Goal: Transaction & Acquisition: Subscribe to service/newsletter

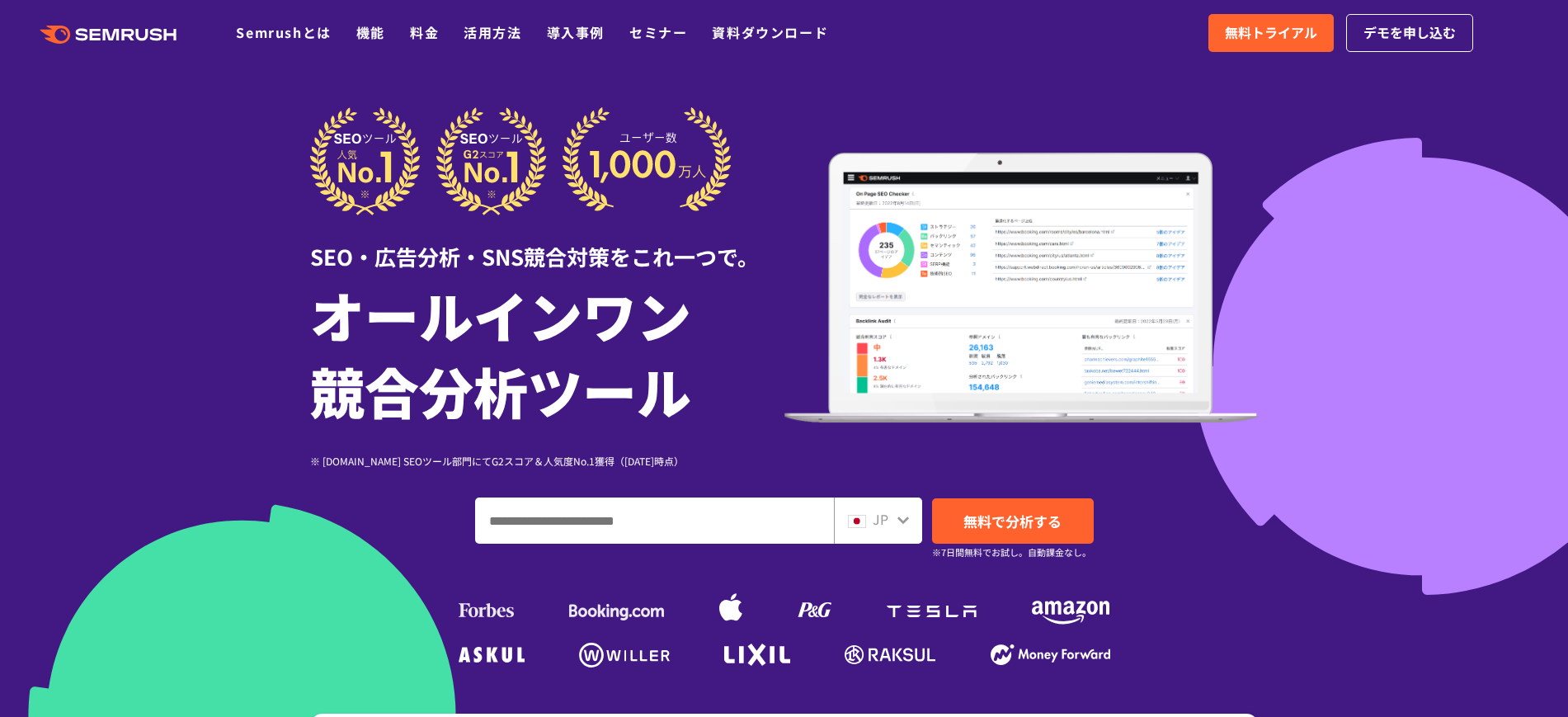
click at [411, 33] on link "料金" at bounding box center [424, 32] width 29 height 20
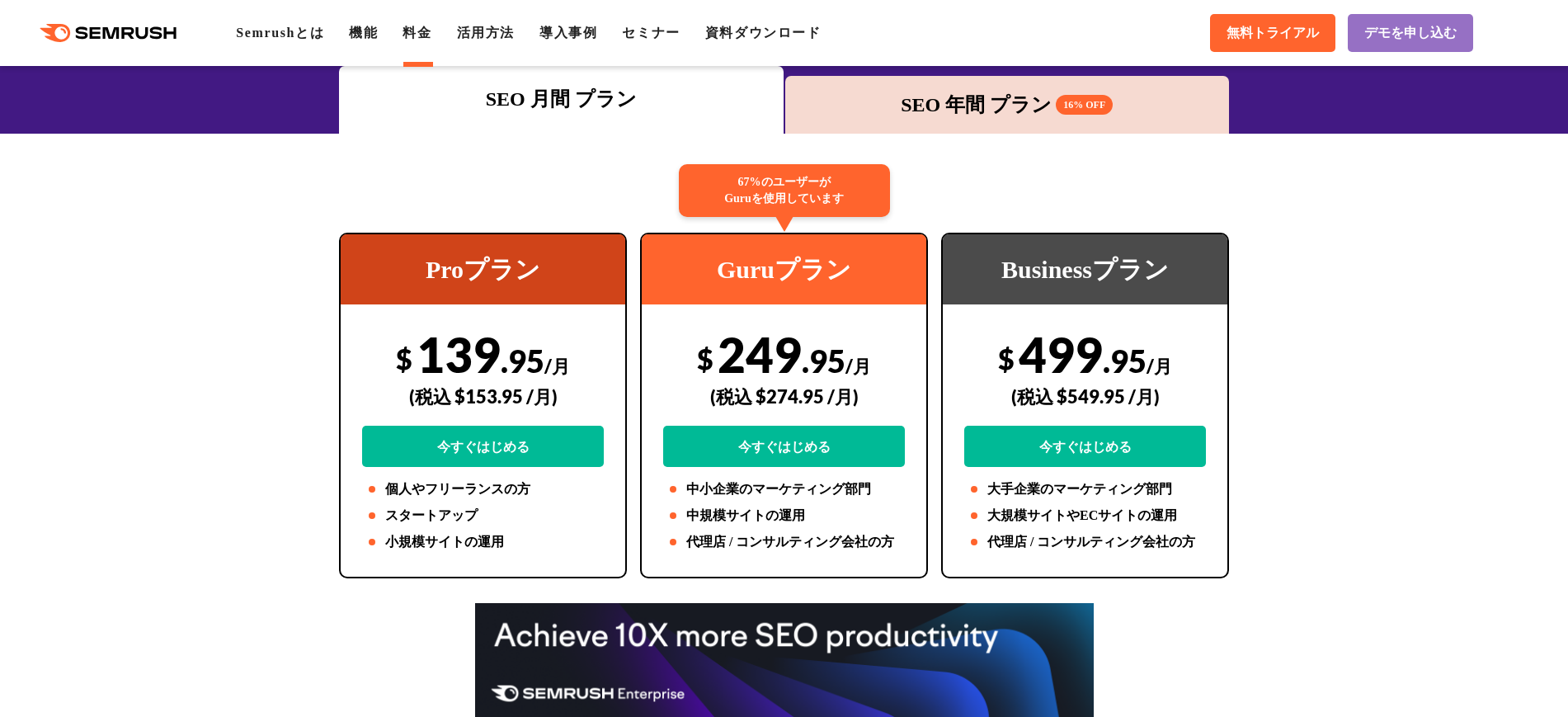
scroll to position [207, 0]
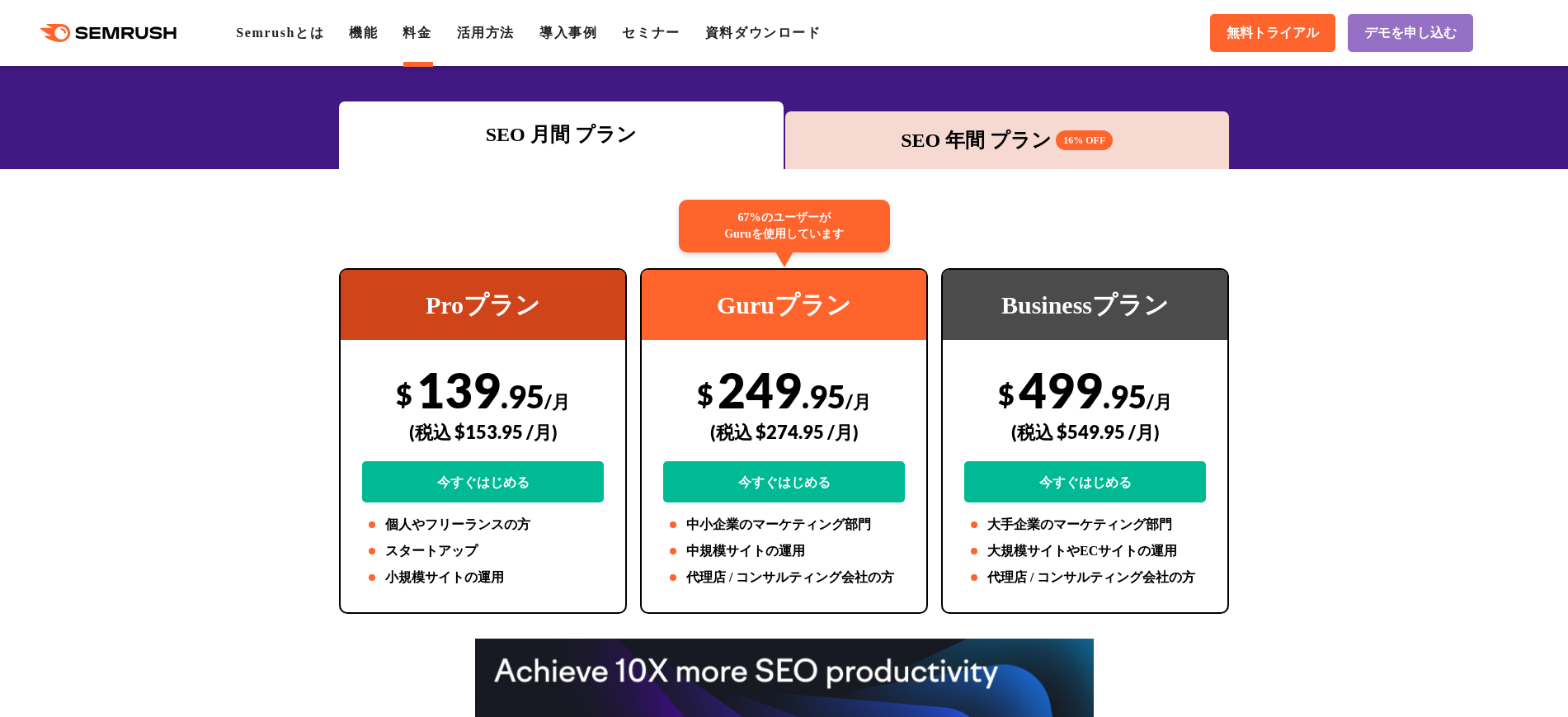
click at [862, 148] on div "SEO 年間 プラン 16% OFF" at bounding box center [1007, 139] width 428 height 30
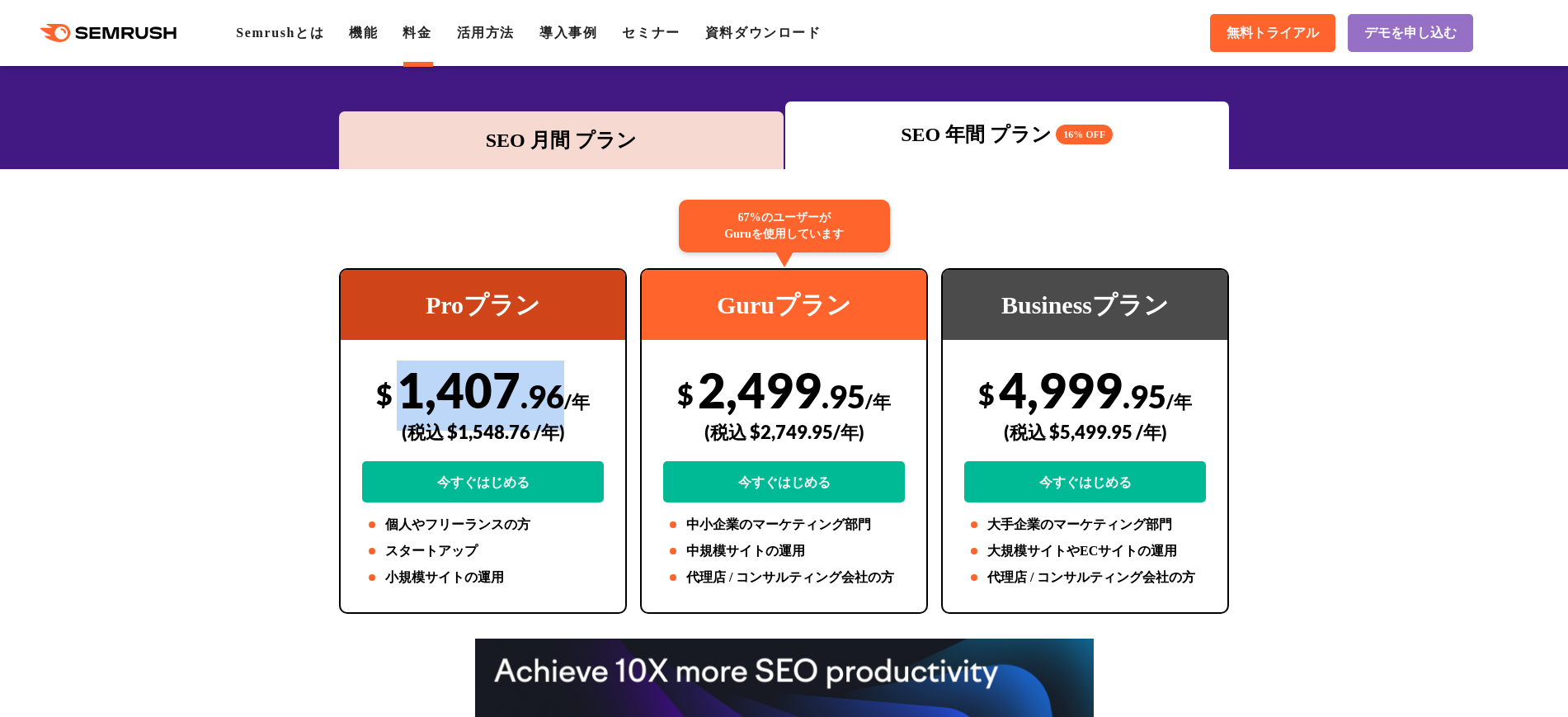
drag, startPoint x: 405, startPoint y: 390, endPoint x: 556, endPoint y: 391, distance: 151.0
click at [556, 391] on div "$ 1,407 .96 /年 (税込 $1,548.76 /年) 今すぐはじめる" at bounding box center [483, 431] width 241 height 142
copy div "1,407 .96"
